Goal: Task Accomplishment & Management: Use online tool/utility

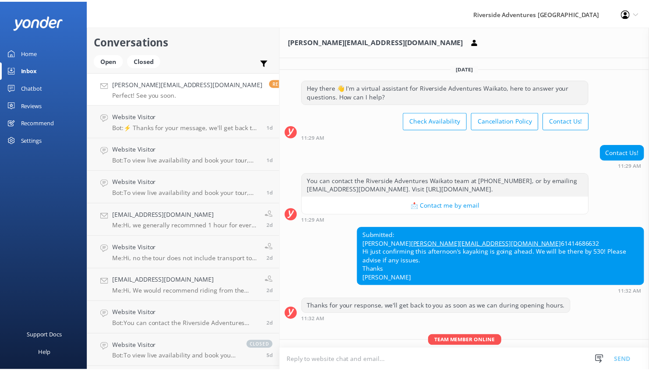
scroll to position [106, 0]
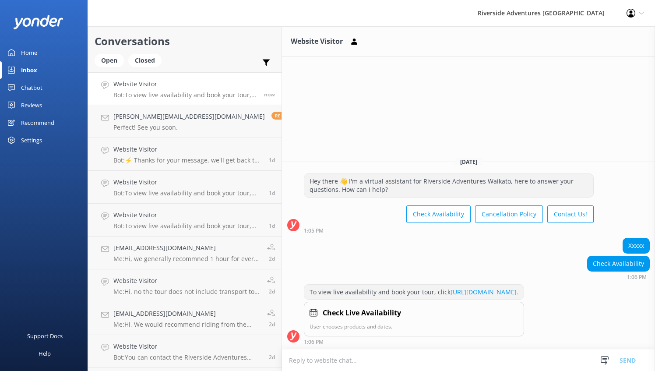
click at [32, 82] on div "Chatbot" at bounding box center [31, 88] width 21 height 18
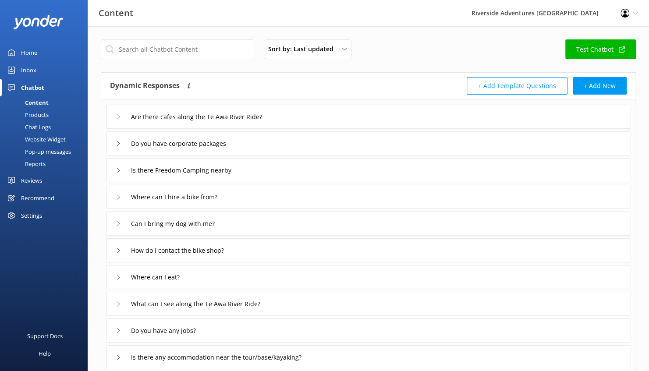
click at [34, 53] on div "Home" at bounding box center [29, 53] width 16 height 18
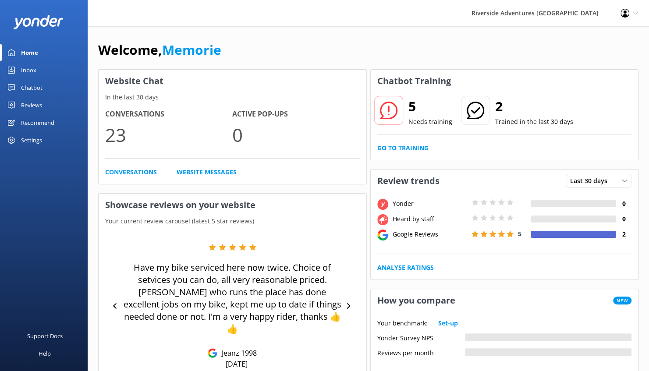
click at [400, 110] on div at bounding box center [388, 110] width 29 height 29
click at [32, 85] on div "Chatbot" at bounding box center [31, 88] width 21 height 18
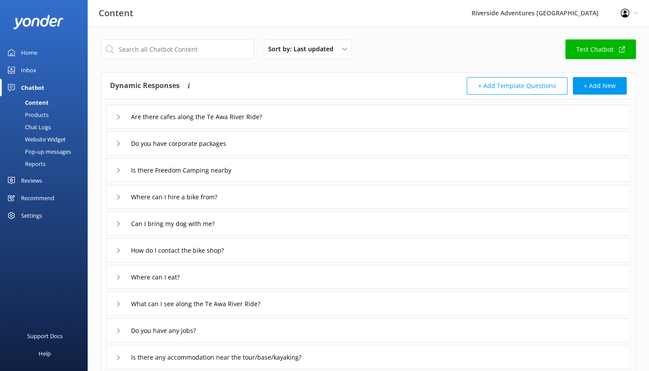
click at [47, 125] on div "Chat Logs" at bounding box center [28, 127] width 46 height 12
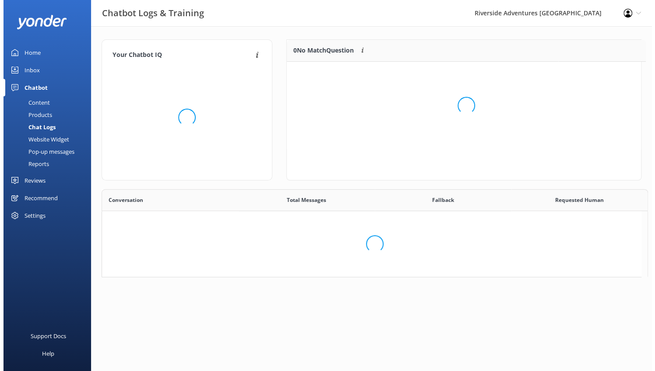
scroll to position [7, 7]
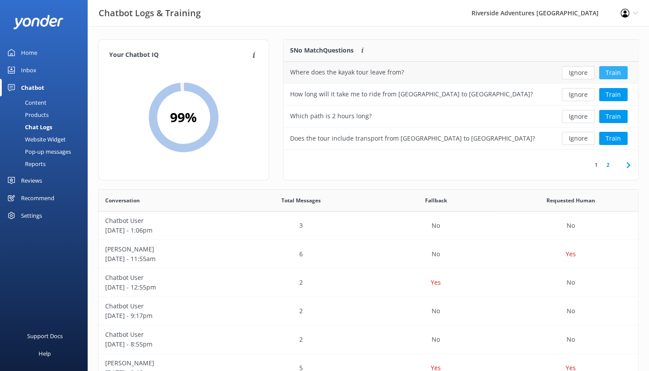
click at [614, 69] on button "Train" at bounding box center [613, 72] width 28 height 13
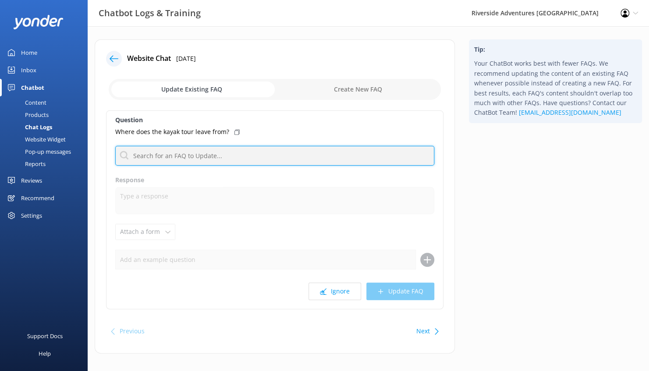
click at [210, 153] on input "text" at bounding box center [274, 156] width 319 height 20
type input "l"
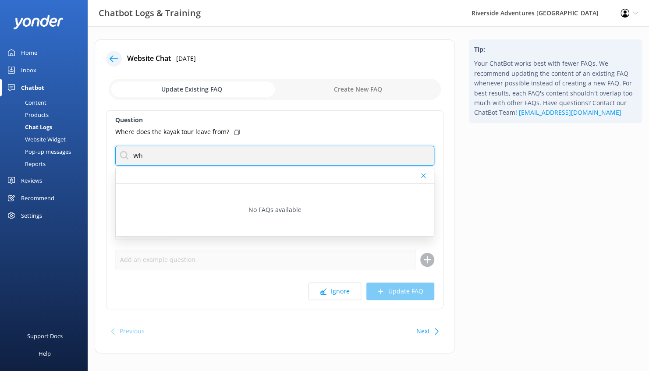
type input "W"
type input "3"
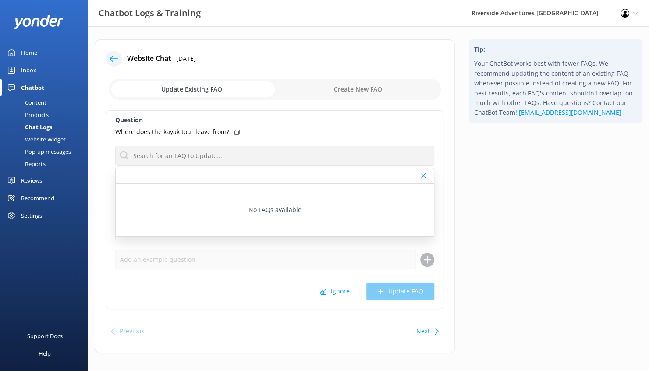
click at [290, 127] on div "Where does the kayak tour leave from?" at bounding box center [274, 132] width 319 height 10
click at [418, 132] on div "Where does the kayak tour leave from?" at bounding box center [274, 132] width 319 height 10
click at [351, 89] on input "checkbox" at bounding box center [275, 89] width 332 height 21
checkbox input "true"
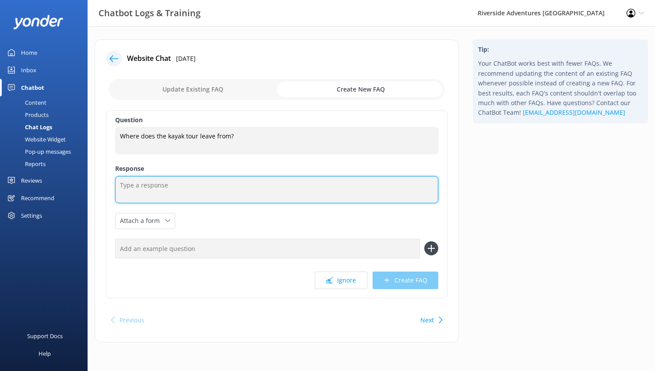
click at [159, 190] on textarea at bounding box center [276, 189] width 323 height 27
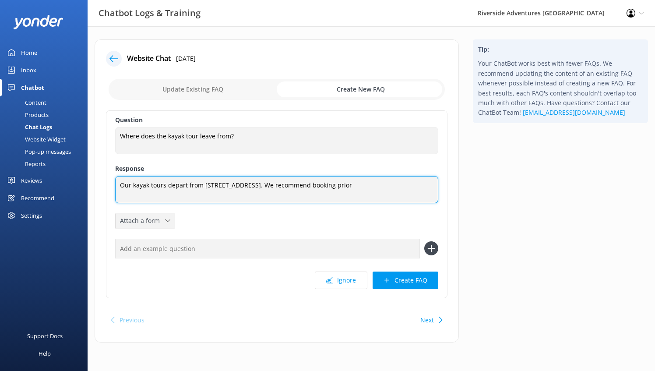
type textarea "Our kayak tours depart from [STREET_ADDRESS]. We recommend booking prior"
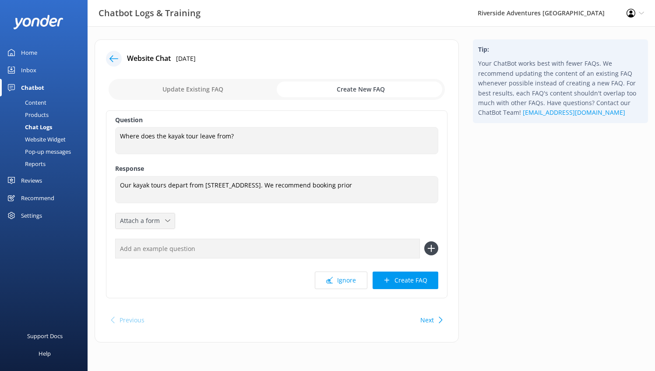
click at [169, 223] on div "Attach a form" at bounding box center [145, 221] width 55 height 11
click at [219, 215] on div "Question Where does the kayak tour leave from? Where does the kayak tour leave …" at bounding box center [277, 204] width 342 height 188
click at [169, 217] on div "Attach a form" at bounding box center [145, 221] width 55 height 11
click at [209, 225] on div "Question Where does the kayak tour leave from? Where does the kayak tour leave …" at bounding box center [277, 204] width 342 height 188
click at [157, 222] on span "Attach a form" at bounding box center [142, 221] width 45 height 10
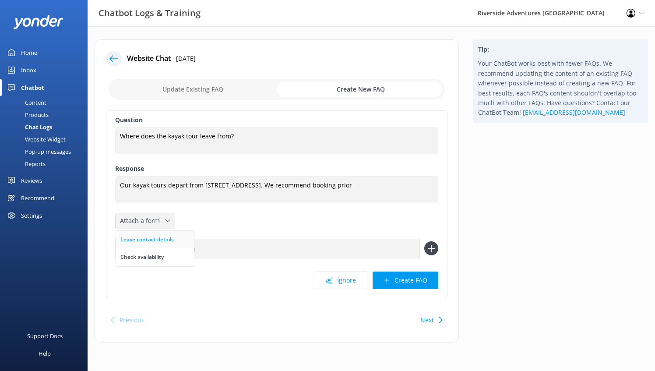
click at [157, 231] on link "Leave contact details" at bounding box center [155, 240] width 78 height 18
click at [198, 218] on icon at bounding box center [199, 220] width 5 height 5
click at [176, 251] on link "Check availability" at bounding box center [160, 257] width 89 height 18
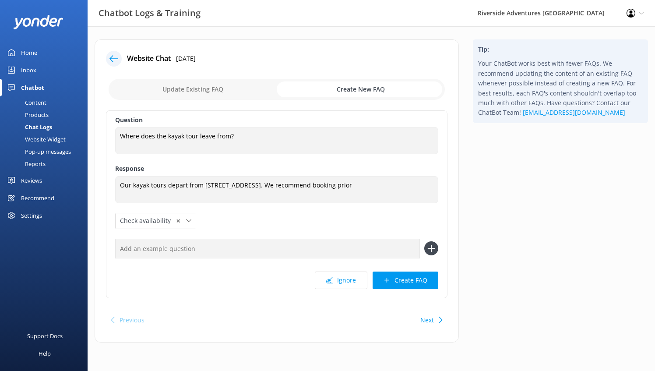
click at [277, 233] on div "Question Where does the kayak tour leave from? Where does the kayak tour leave …" at bounding box center [277, 204] width 342 height 188
click at [415, 280] on button "Create FAQ" at bounding box center [406, 281] width 66 height 18
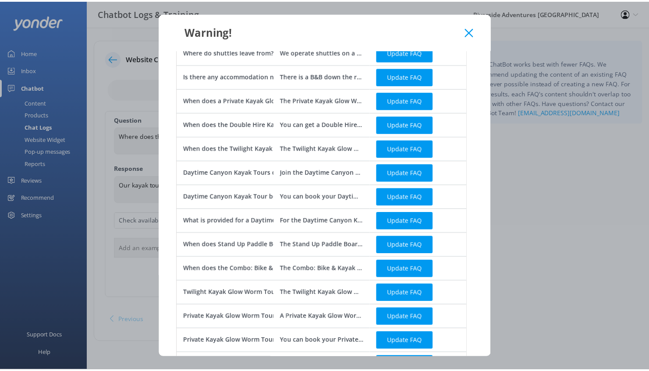
scroll to position [349, 0]
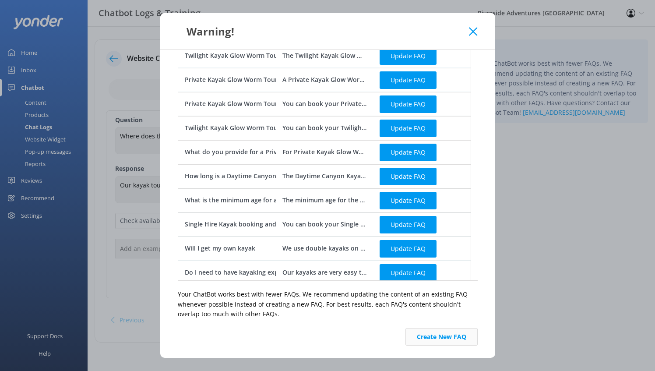
click at [434, 340] on button "Create New FAQ" at bounding box center [442, 337] width 72 height 18
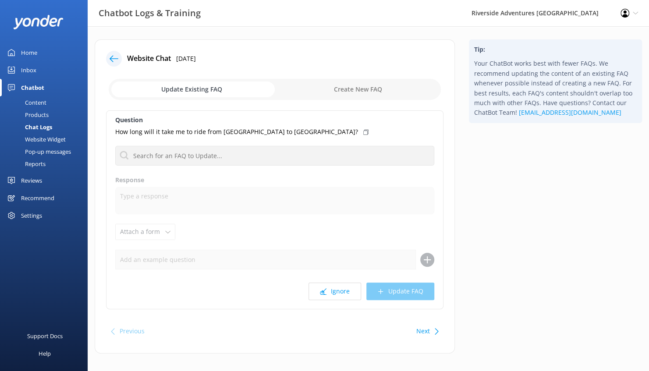
click at [112, 59] on use at bounding box center [114, 58] width 9 height 7
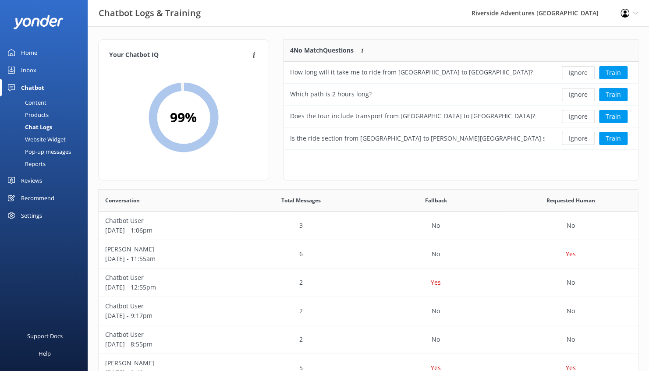
click at [39, 89] on div "Chatbot" at bounding box center [32, 88] width 23 height 18
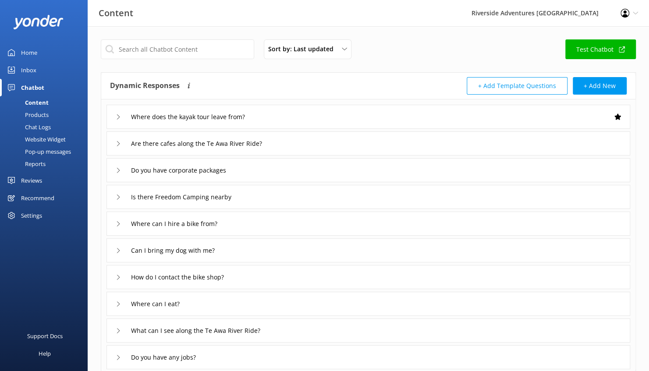
click at [603, 50] on link "Test Chatbot" at bounding box center [600, 49] width 71 height 20
click at [41, 126] on div "Chat Logs" at bounding box center [28, 127] width 46 height 12
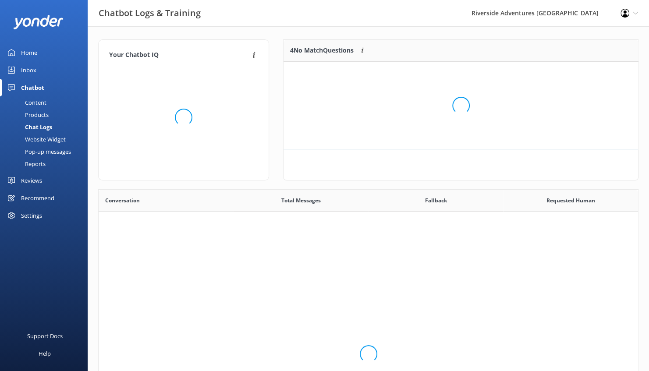
scroll to position [300, 533]
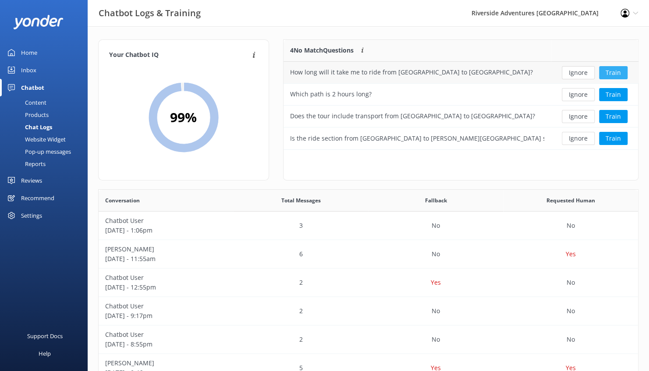
click at [614, 73] on button "Train" at bounding box center [613, 72] width 28 height 13
